Goal: Information Seeking & Learning: Learn about a topic

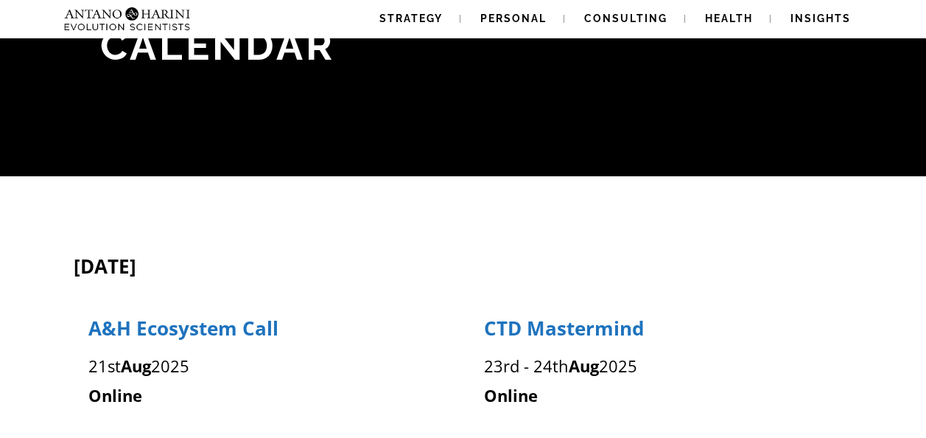
scroll to position [102, 0]
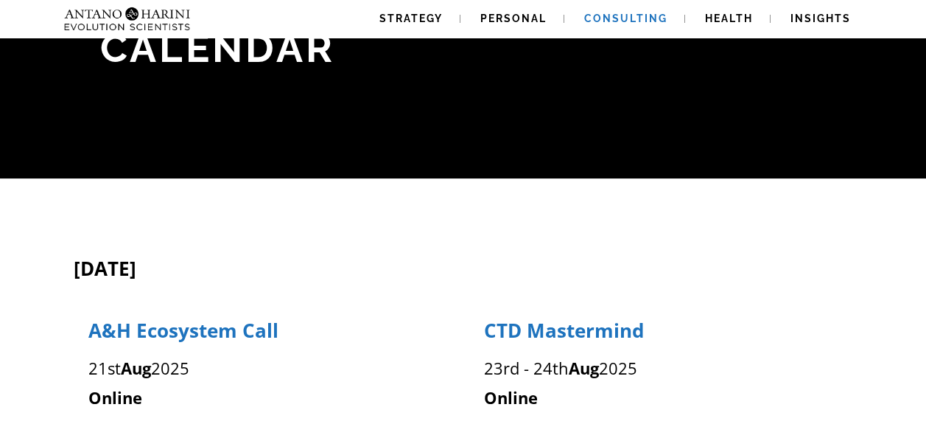
click at [635, 20] on span "Consulting" at bounding box center [625, 19] width 83 height 12
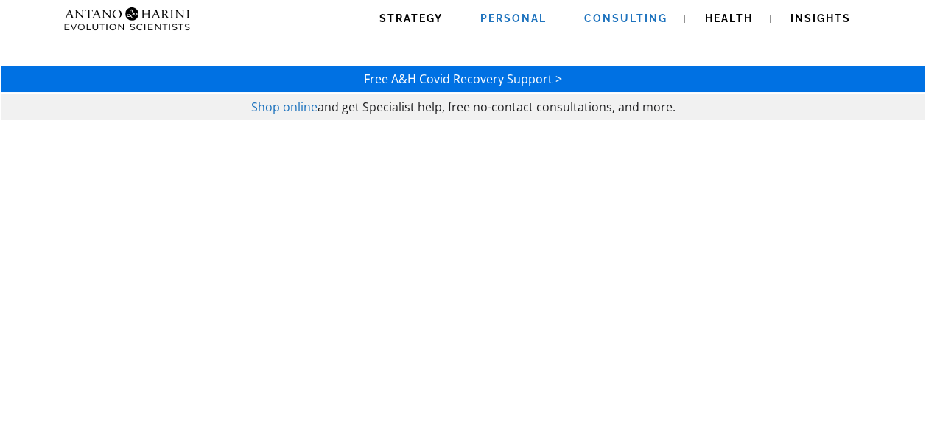
click at [520, 21] on span "Personal" at bounding box center [513, 19] width 66 height 12
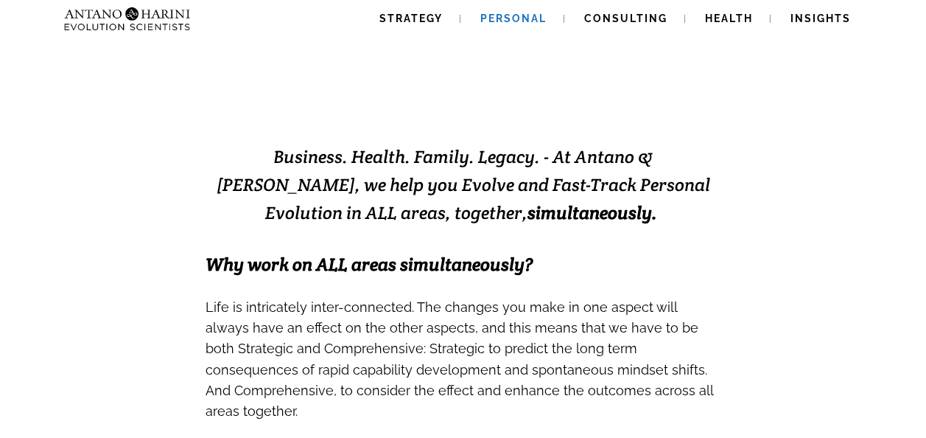
scroll to position [259, 0]
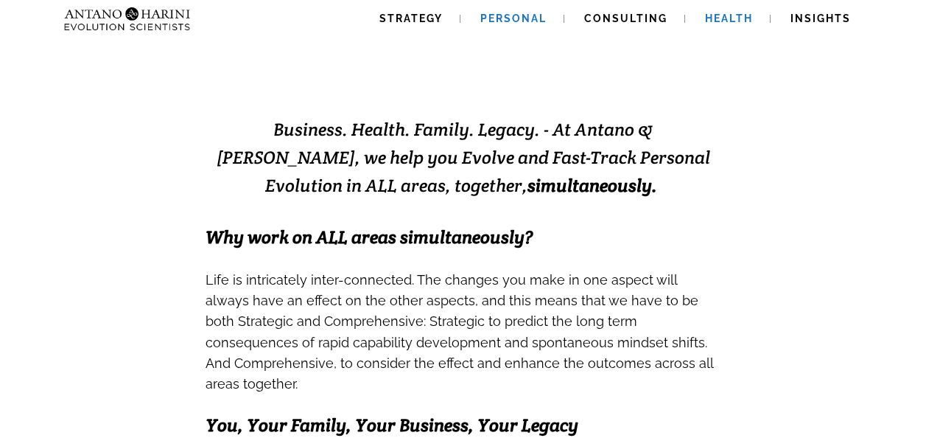
click at [727, 20] on span "Health" at bounding box center [729, 19] width 48 height 12
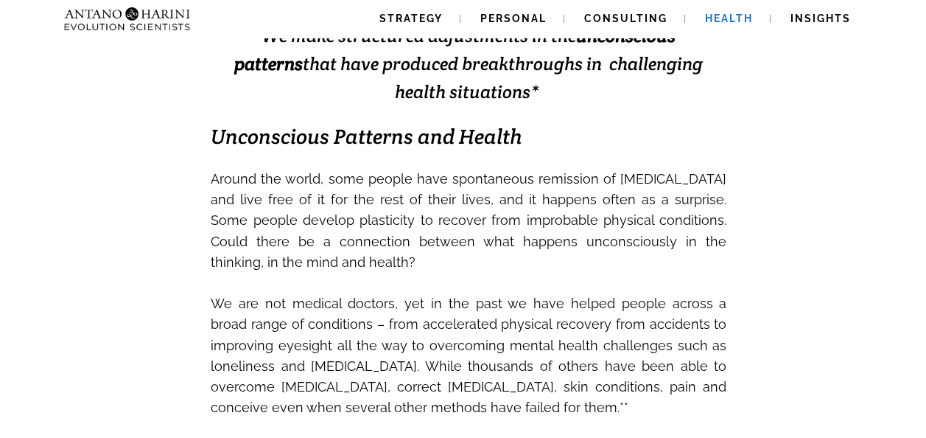
scroll to position [382, 0]
click at [815, 15] on span "Insights" at bounding box center [821, 19] width 60 height 12
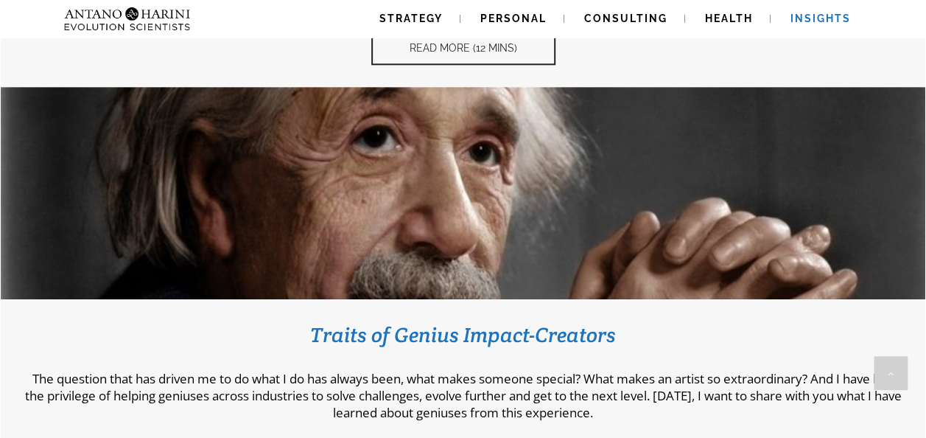
scroll to position [885, 0]
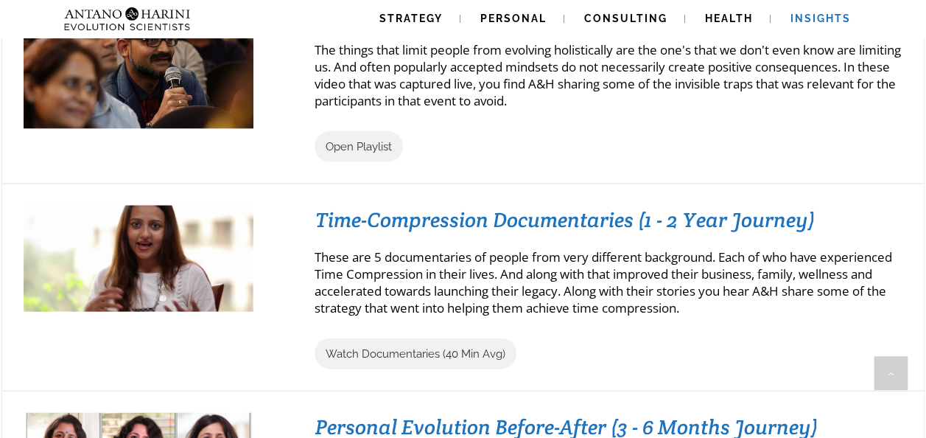
click at [460, 281] on div "Time-Compression Documentaries (1 - 2 Year Journey) These are 5 documentaries o…" at bounding box center [609, 288] width 588 height 164
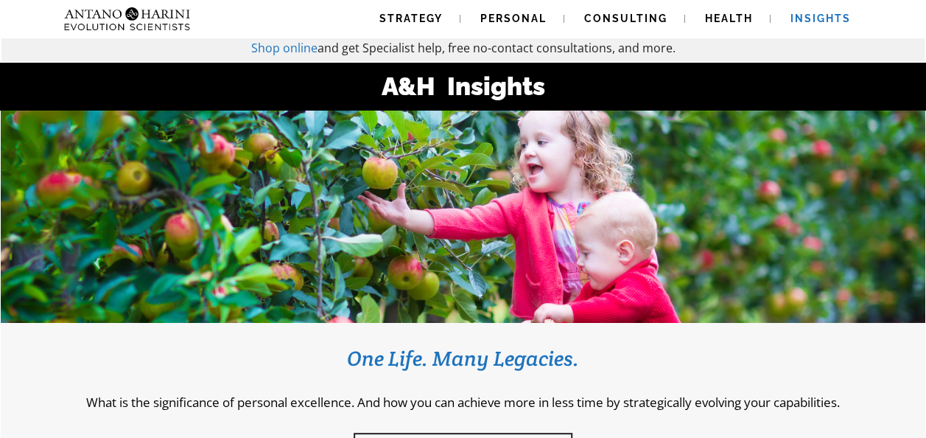
scroll to position [60, 0]
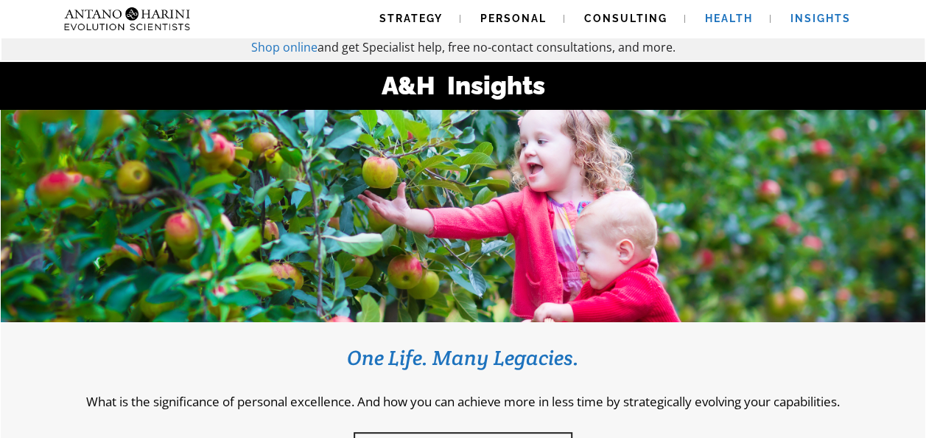
click at [723, 20] on span "Health" at bounding box center [729, 19] width 48 height 12
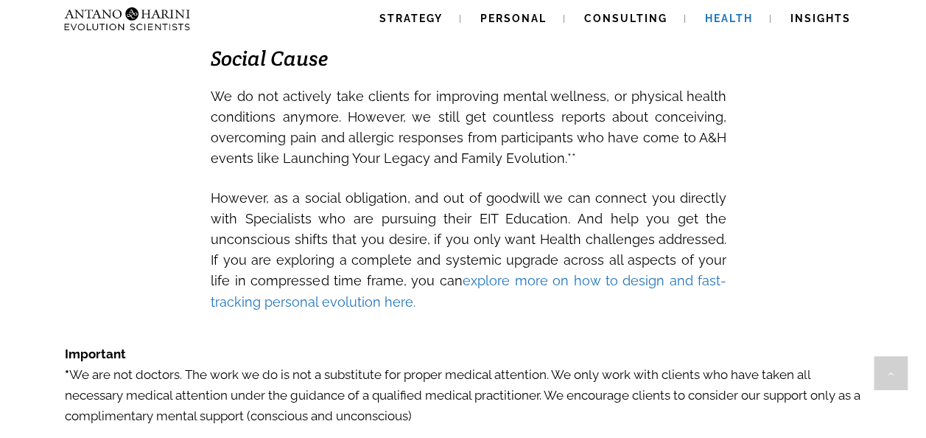
scroll to position [2261, 0]
